Goal: Find contact information: Find contact information

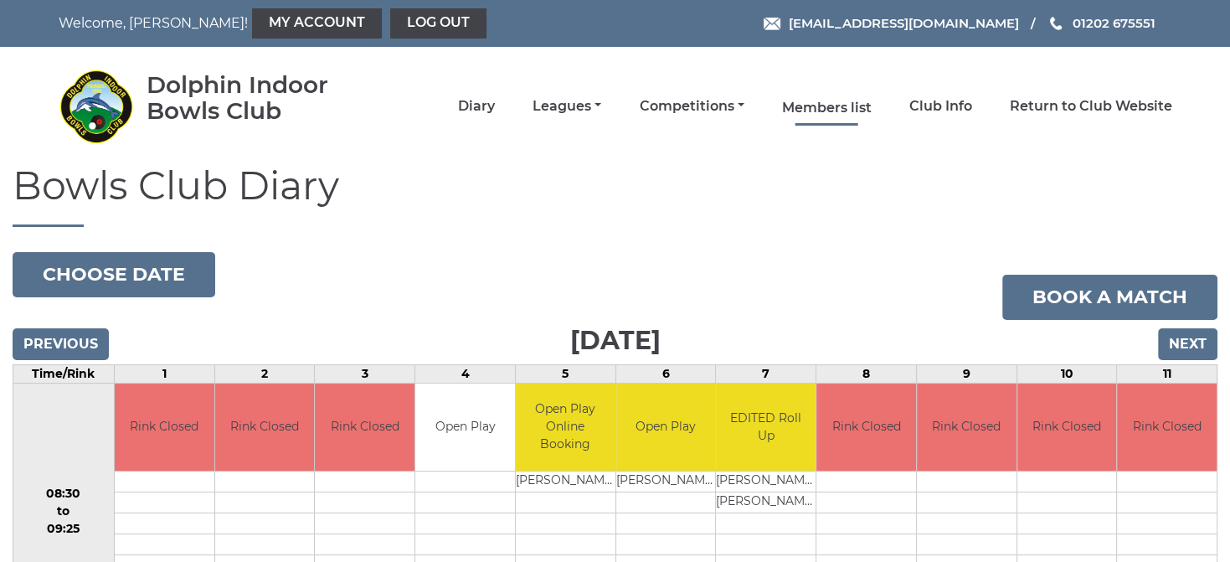
click at [837, 107] on link "Members list" at bounding box center [827, 108] width 90 height 18
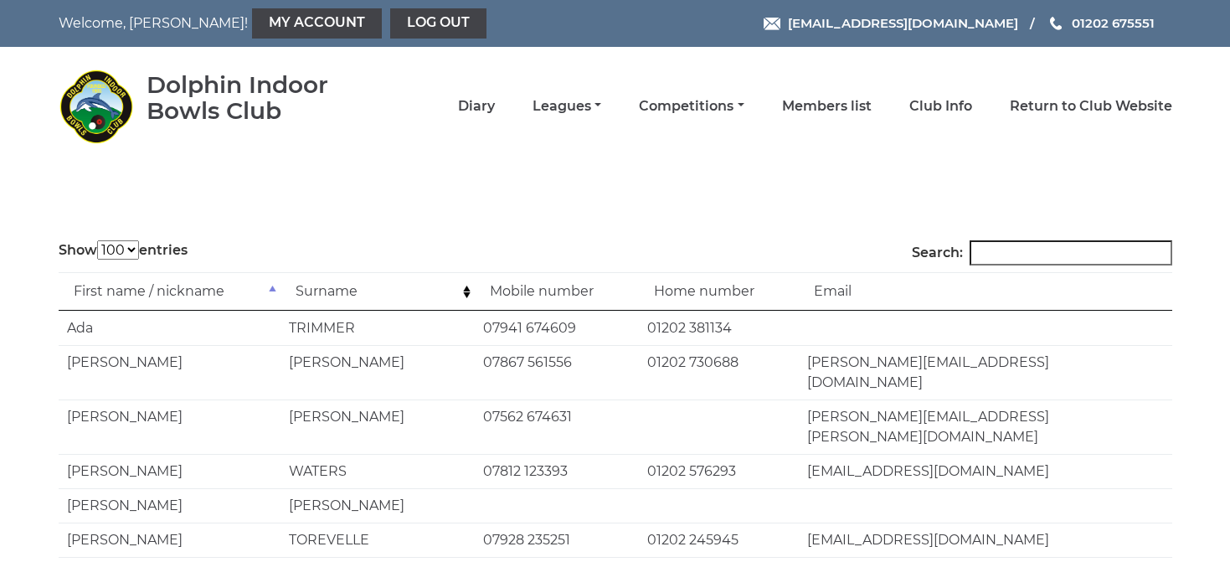
select select "100"
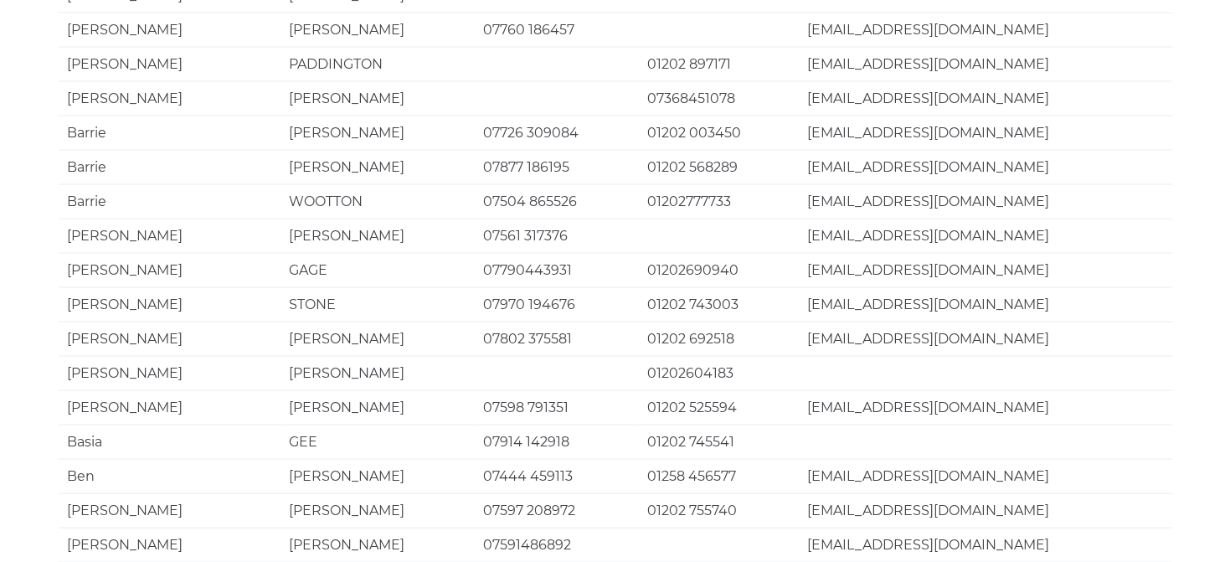
scroll to position [3298, 0]
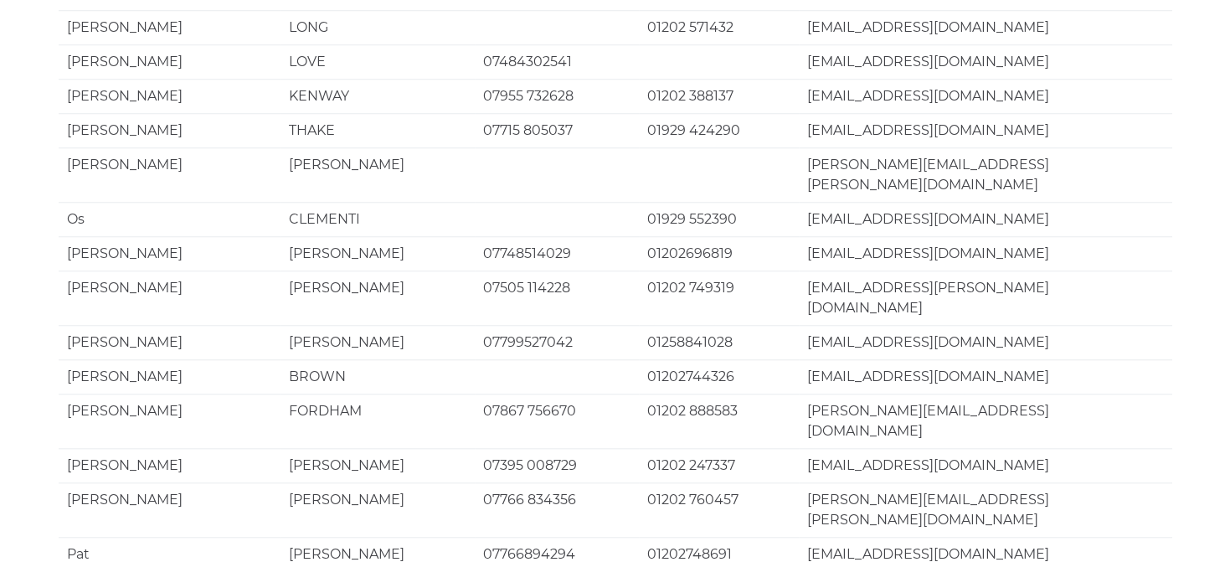
scroll to position [1410, 0]
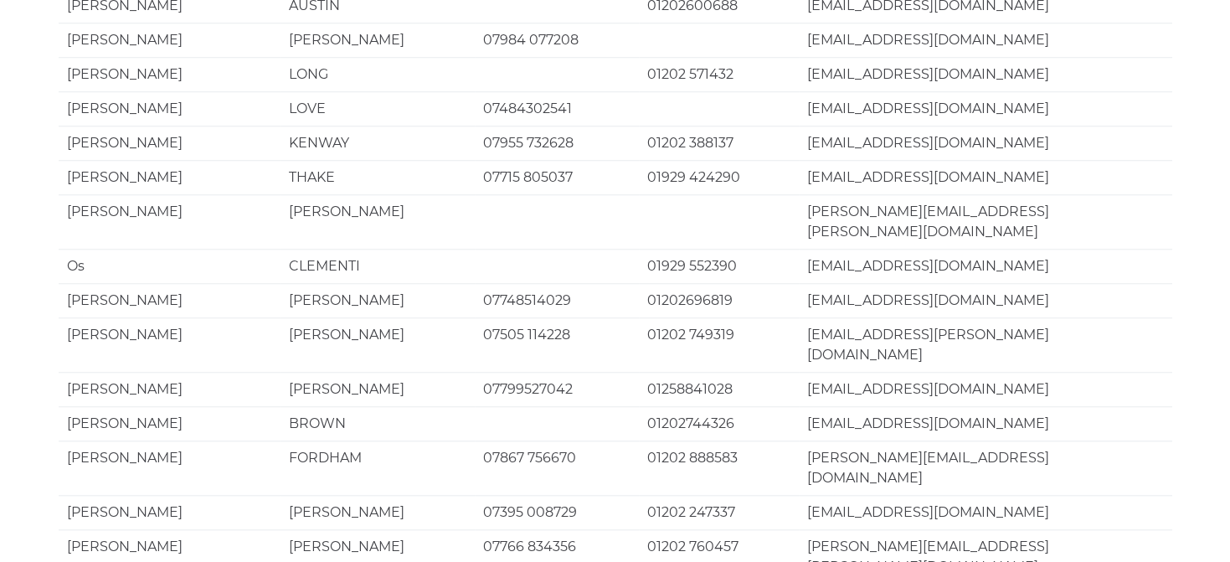
click at [806, 317] on td "[EMAIL_ADDRESS][PERSON_NAME][DOMAIN_NAME]" at bounding box center [985, 344] width 373 height 54
drag, startPoint x: 809, startPoint y: 148, endPoint x: 1011, endPoint y: 146, distance: 201.9
click at [1010, 317] on td "[EMAIL_ADDRESS][PERSON_NAME][DOMAIN_NAME]" at bounding box center [985, 344] width 373 height 54
copy td "[EMAIL_ADDRESS][PERSON_NAME][DOMAIN_NAME]"
